Goal: Transaction & Acquisition: Purchase product/service

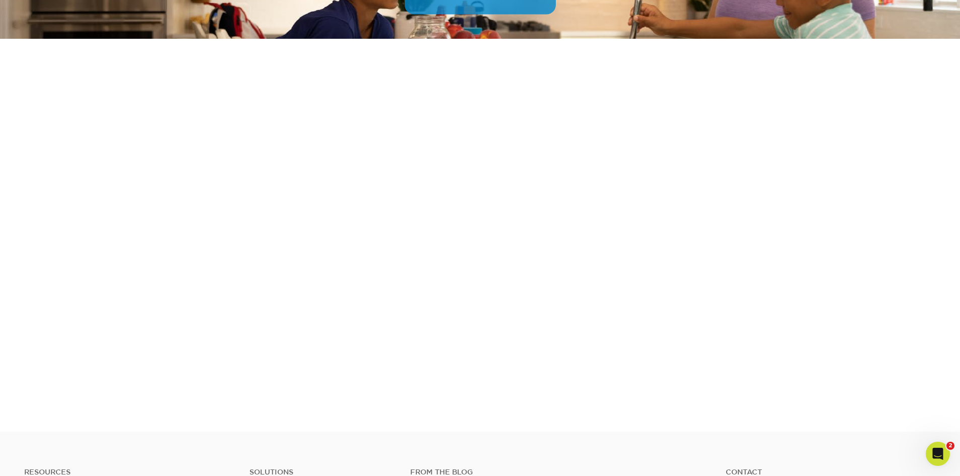
scroll to position [151, 0]
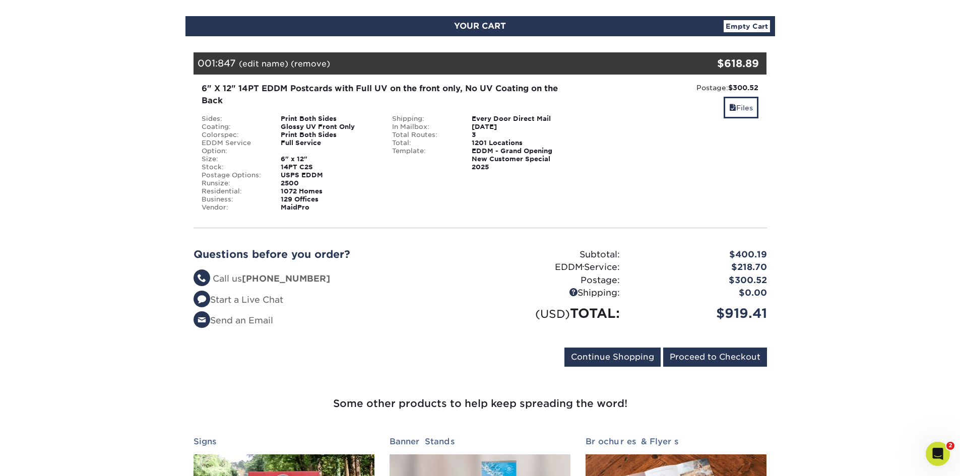
scroll to position [50, 0]
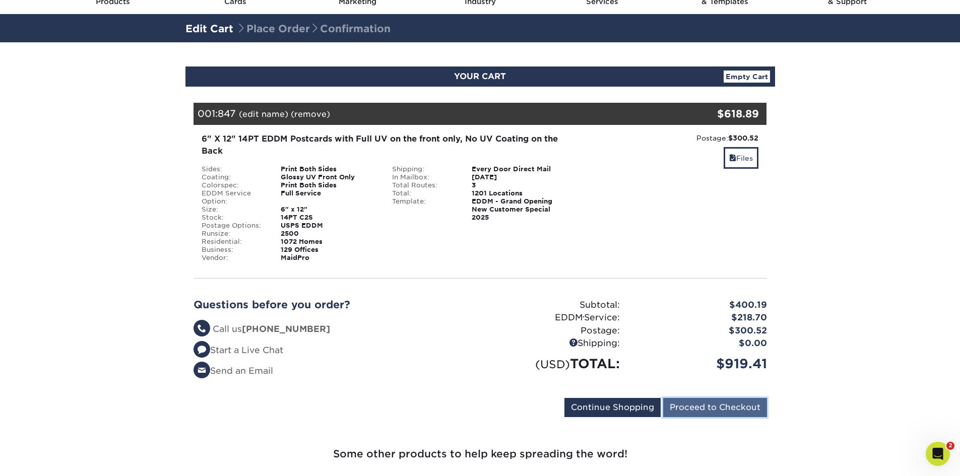
click at [731, 404] on input "Proceed to Checkout" at bounding box center [715, 407] width 104 height 19
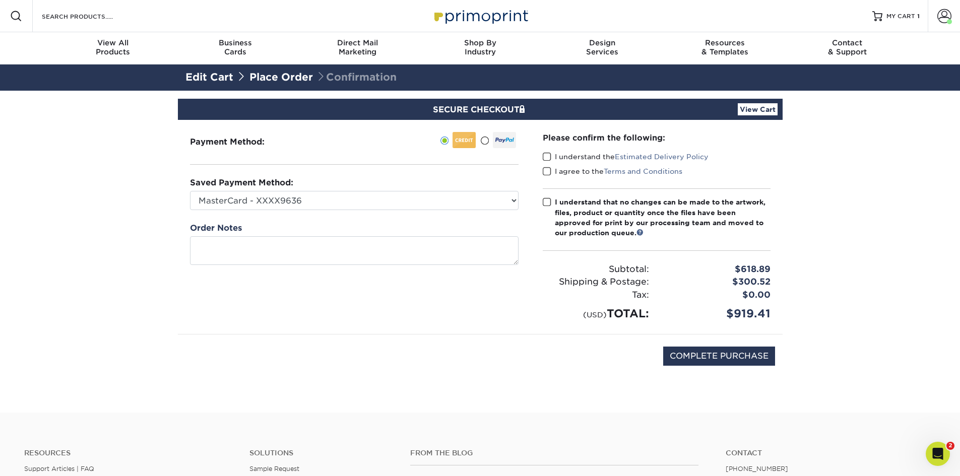
scroll to position [50, 0]
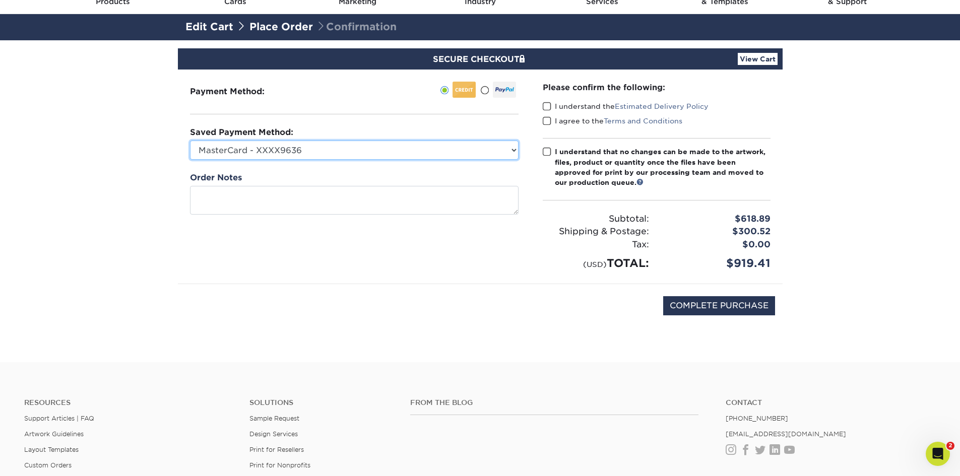
click at [496, 149] on select "MasterCard - XXXX9636 MasterCard - XXXX3234 New Credit Card" at bounding box center [354, 150] width 329 height 19
select select "75310"
click at [190, 141] on select "MasterCard - XXXX9636 MasterCard - XXXX3234 New Credit Card" at bounding box center [354, 150] width 329 height 19
click at [548, 108] on span at bounding box center [547, 107] width 9 height 10
click at [0, 0] on input "I understand the Estimated Delivery Policy" at bounding box center [0, 0] width 0 height 0
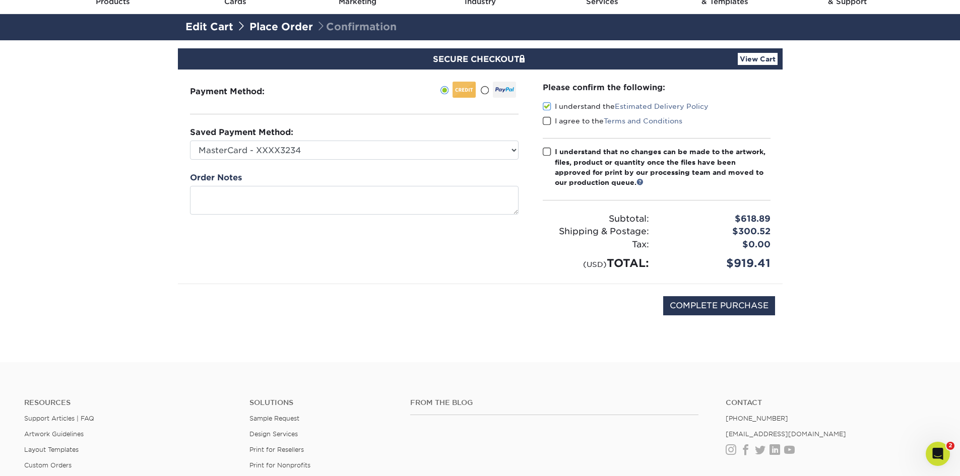
click at [546, 120] on span at bounding box center [547, 121] width 9 height 10
click at [0, 0] on input "I agree to the Terms and Conditions" at bounding box center [0, 0] width 0 height 0
click at [547, 147] on label "I understand that no changes can be made to the artwork, files, product or quan…" at bounding box center [657, 167] width 228 height 41
click at [0, 0] on input "I understand that no changes can be made to the artwork, files, product or quan…" at bounding box center [0, 0] width 0 height 0
click at [692, 311] on input "COMPLETE PURCHASE" at bounding box center [719, 305] width 112 height 19
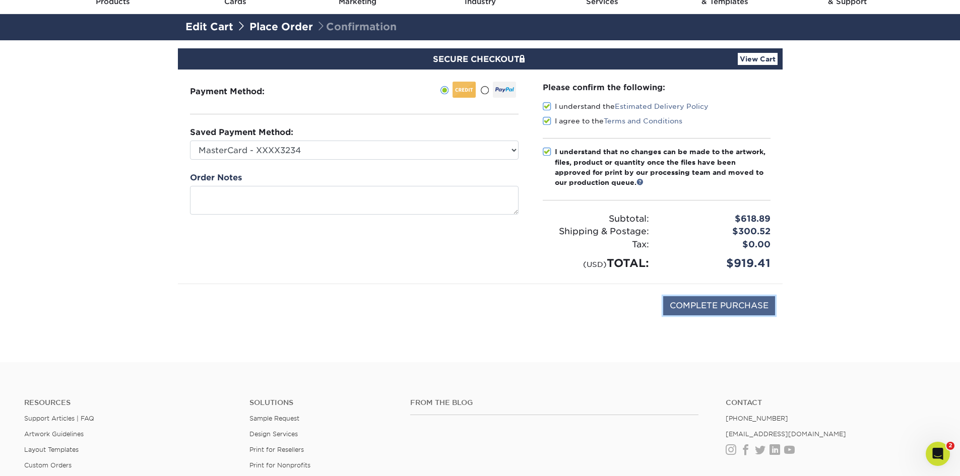
type input "PROCESSING, PLEASE WAIT..."
